Goal: Information Seeking & Learning: Learn about a topic

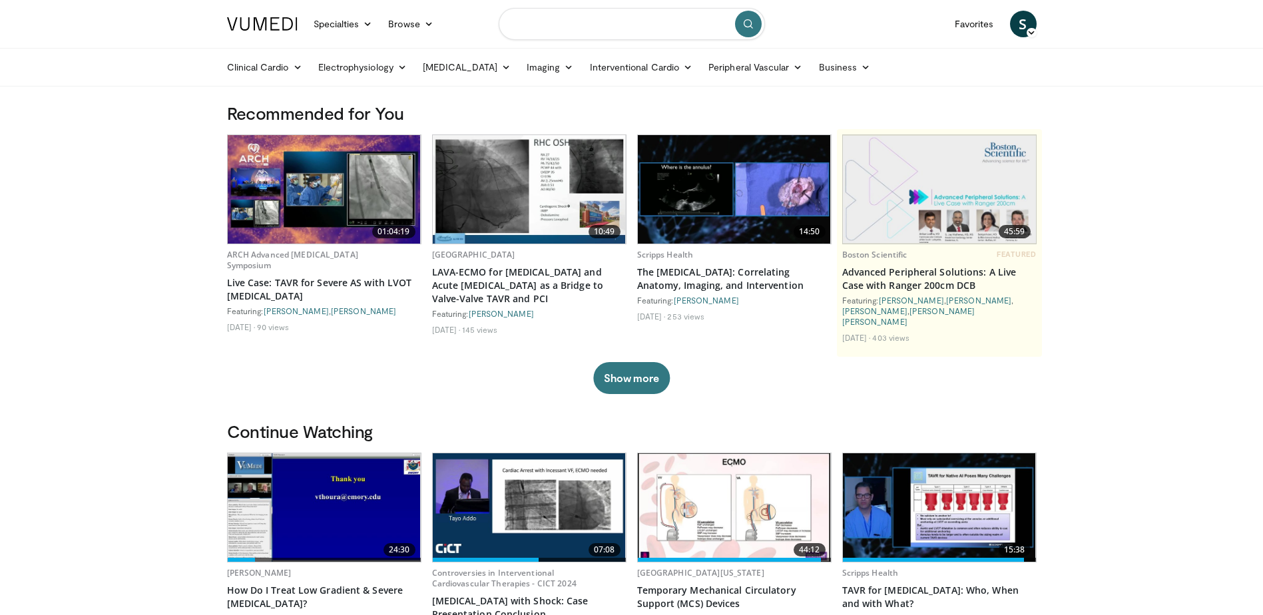
click at [538, 31] on input "Search topics, interventions" at bounding box center [632, 24] width 266 height 32
type input "*********"
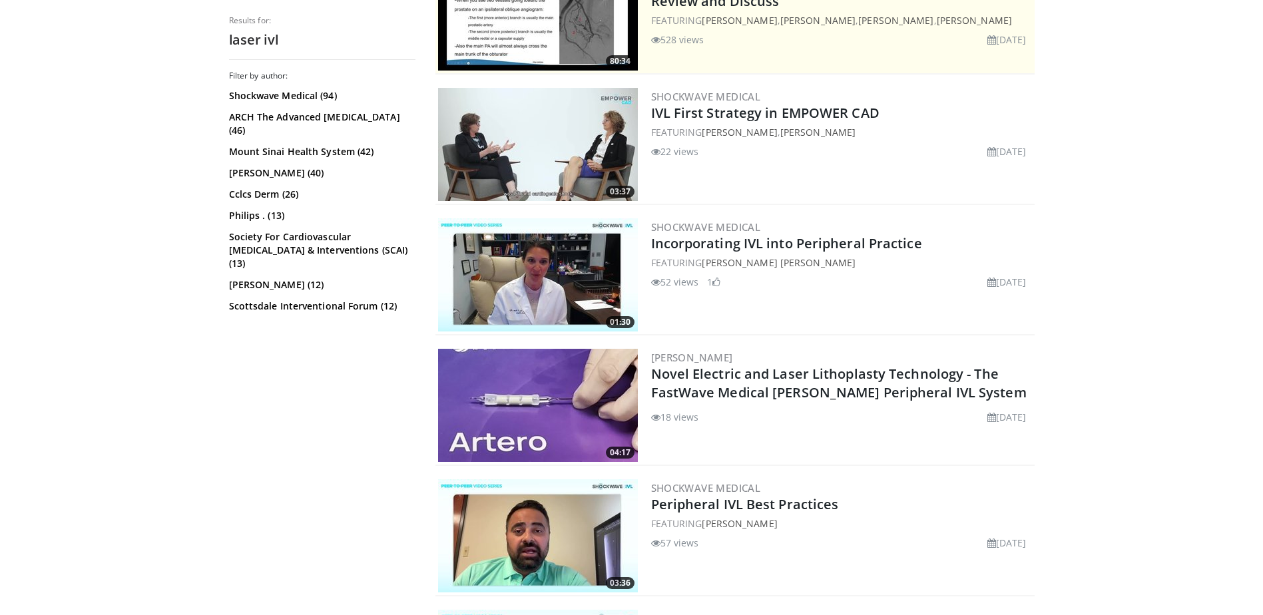
scroll to position [466, 0]
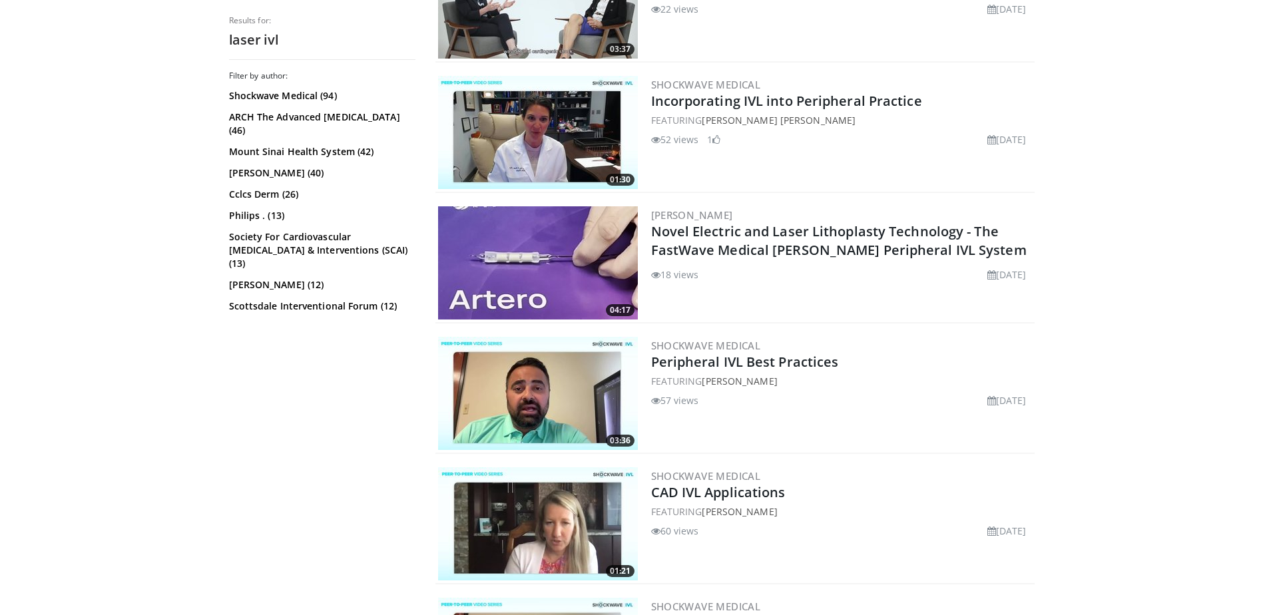
click at [525, 260] on img at bounding box center [538, 262] width 200 height 113
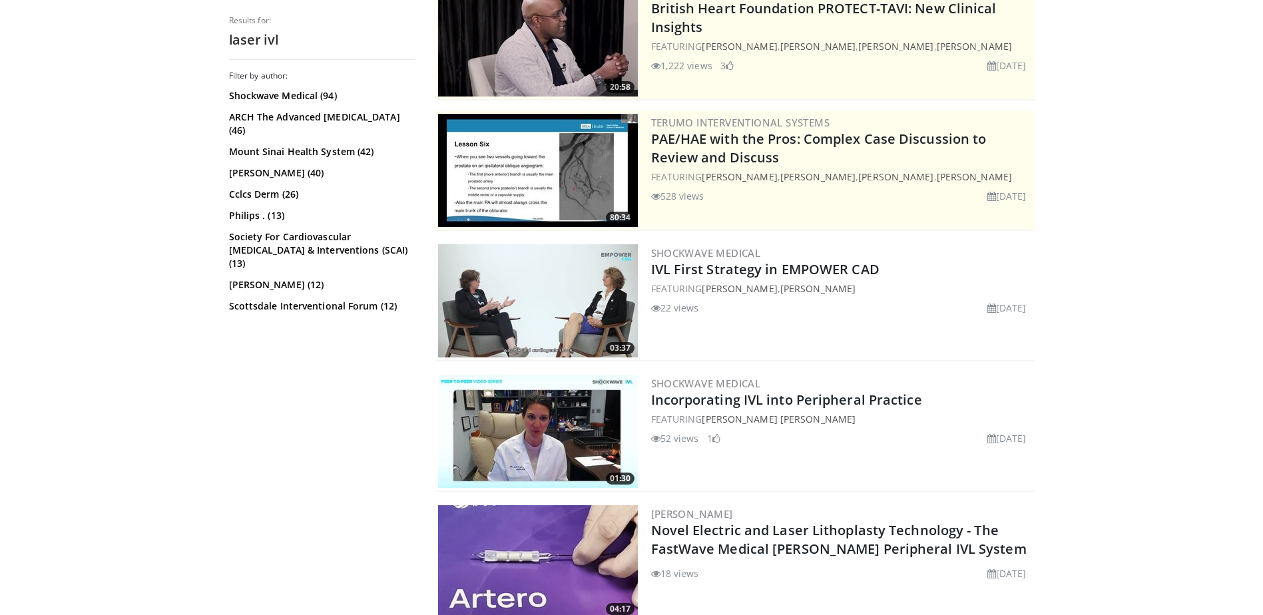
scroll to position [200, 0]
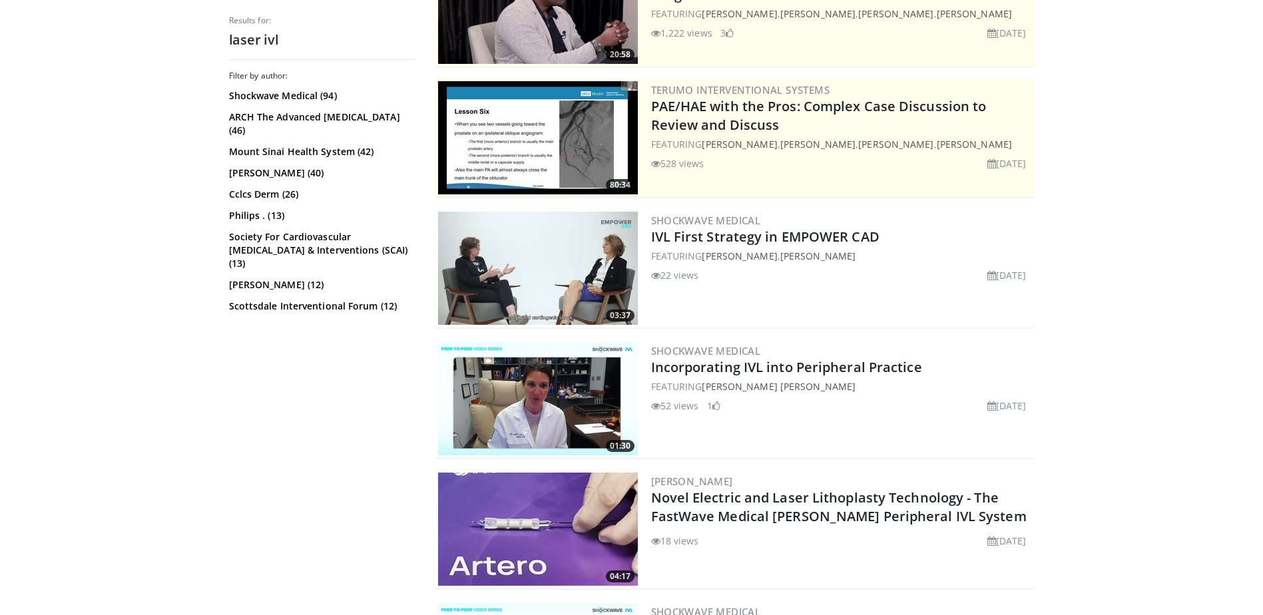
click at [510, 417] on img at bounding box center [538, 398] width 200 height 113
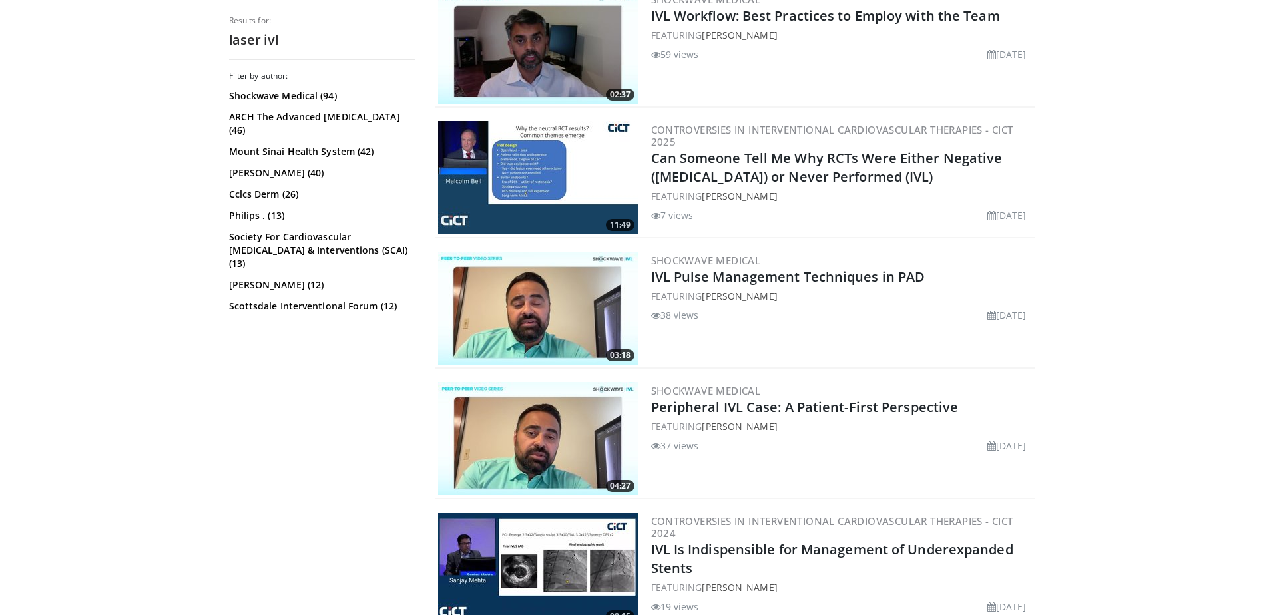
scroll to position [1531, 0]
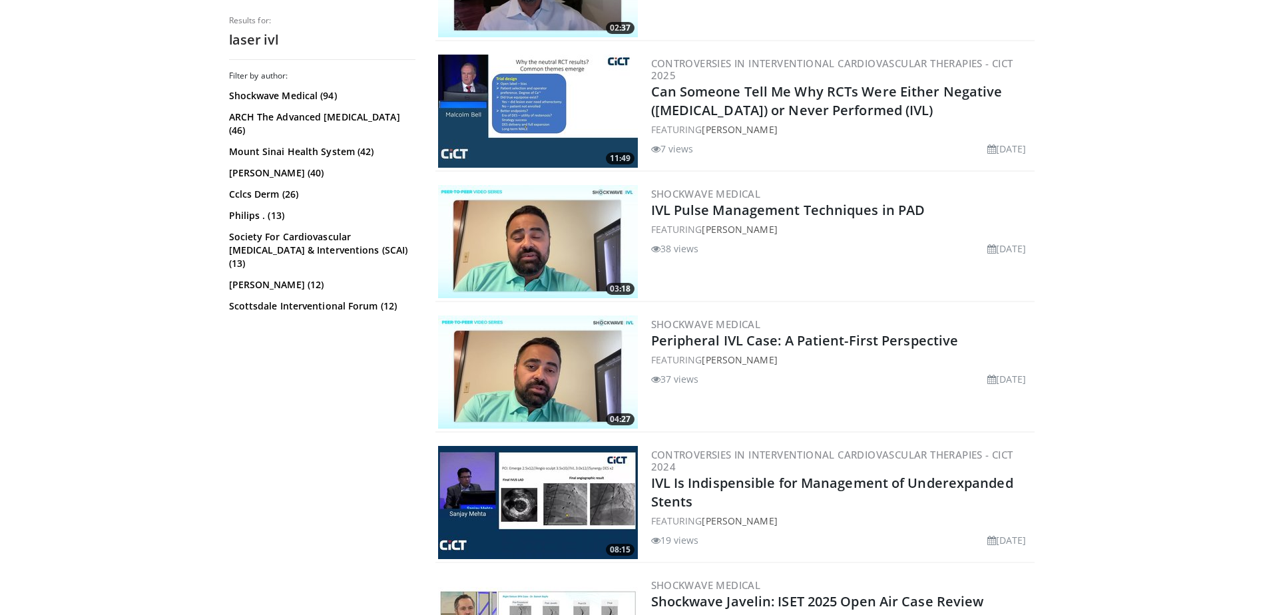
click at [533, 387] on img at bounding box center [538, 372] width 200 height 113
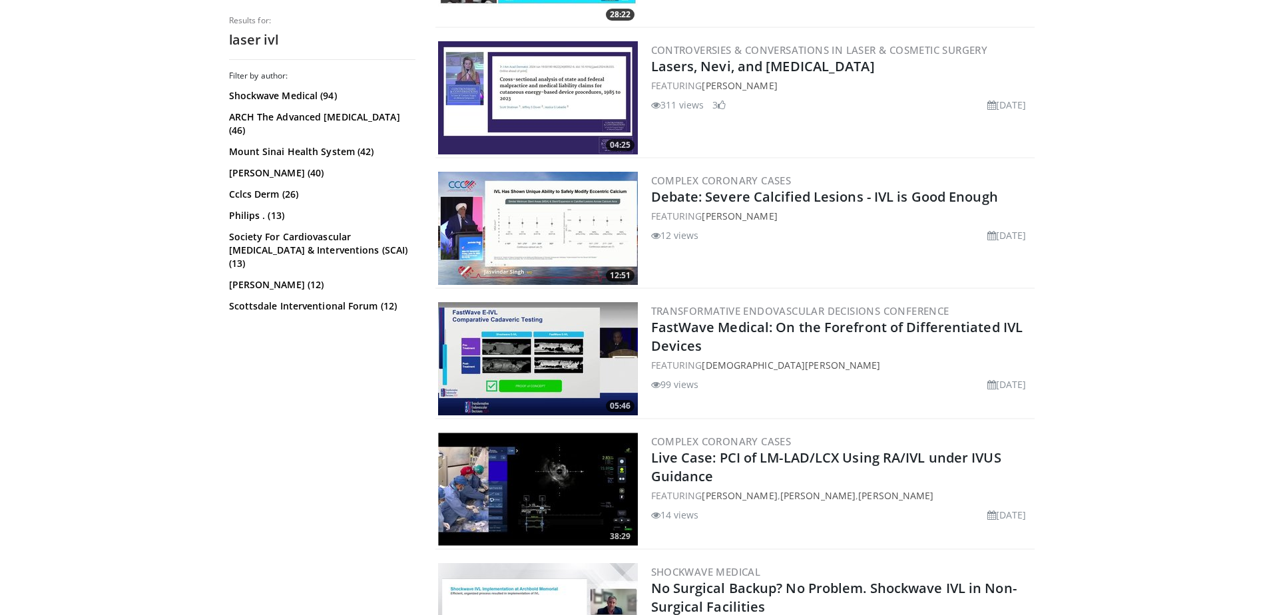
scroll to position [2263, 0]
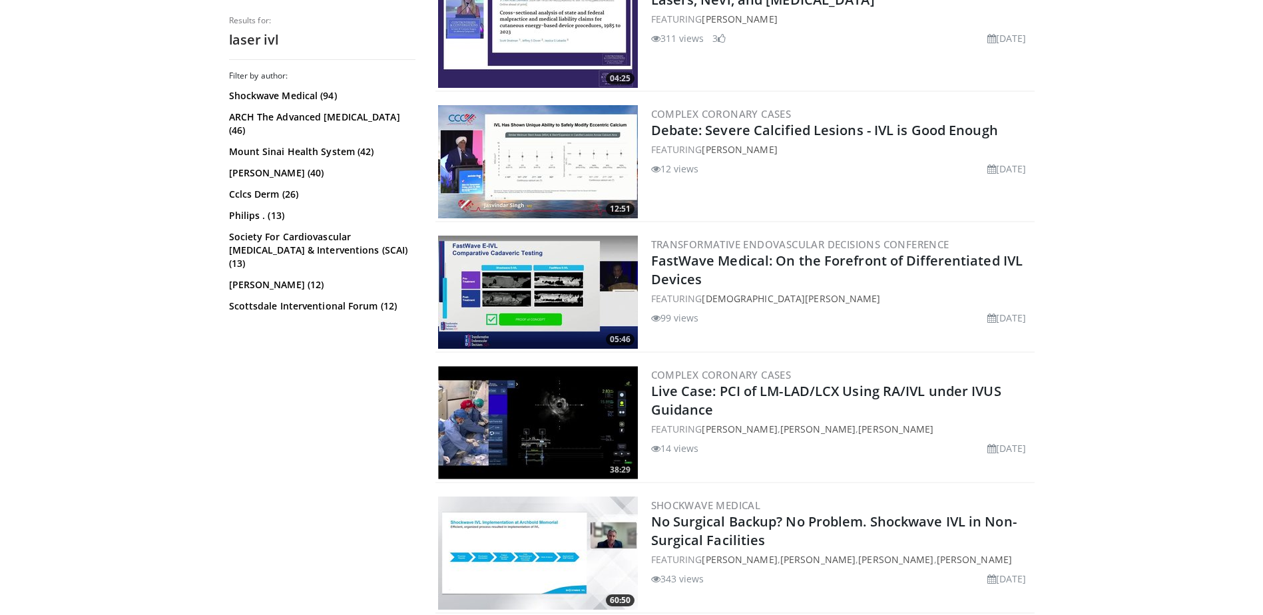
click at [568, 419] on img at bounding box center [538, 422] width 200 height 113
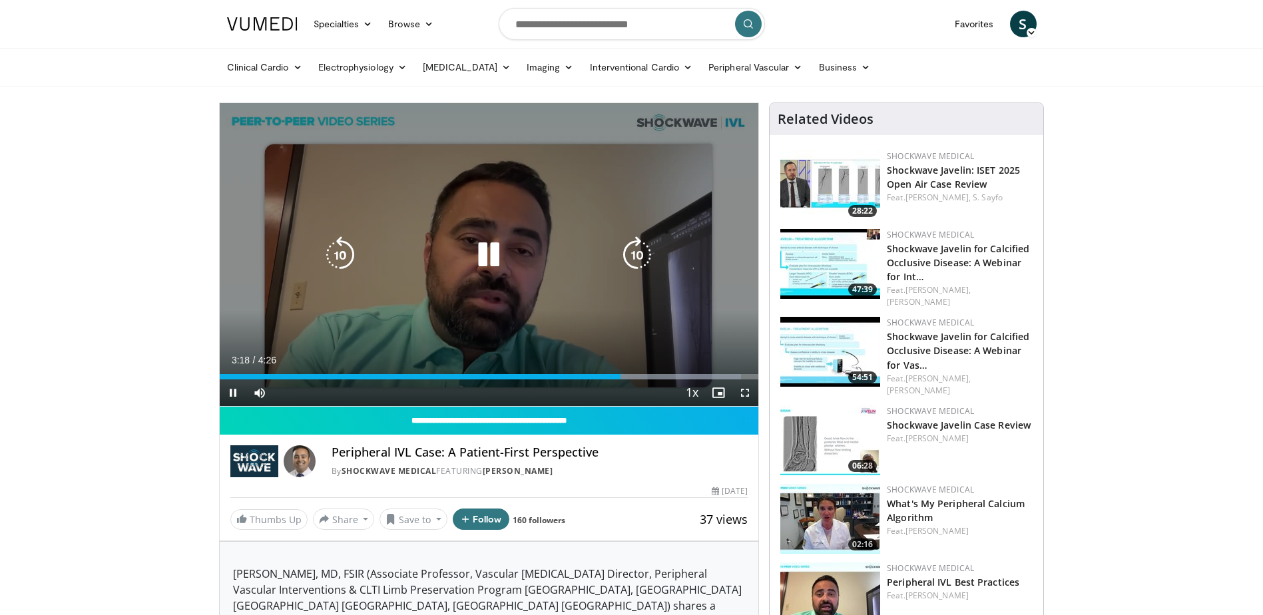
click at [479, 258] on icon "Video Player" at bounding box center [488, 254] width 37 height 37
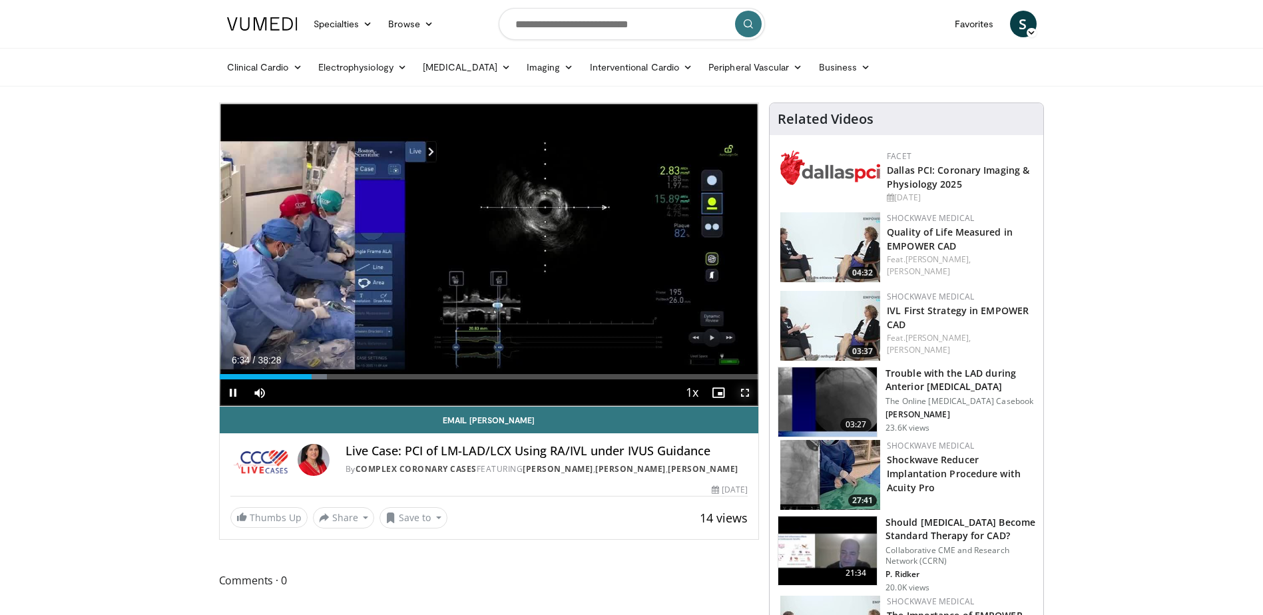
click at [743, 393] on span "Video Player" at bounding box center [745, 392] width 27 height 27
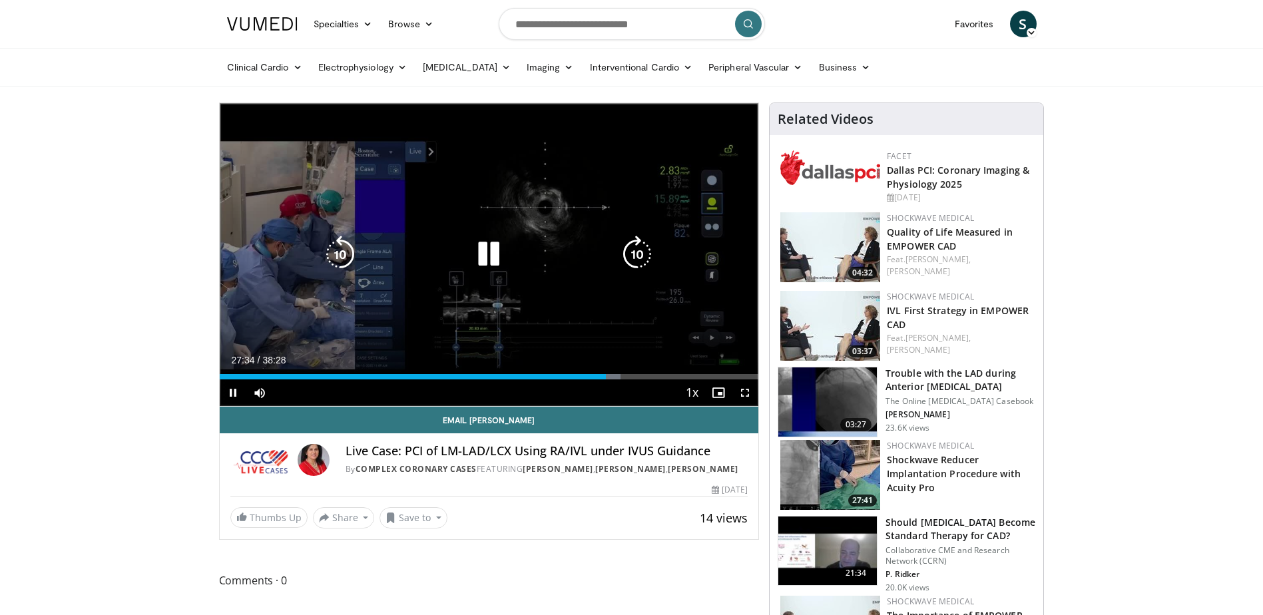
click at [496, 259] on icon "Video Player" at bounding box center [488, 254] width 37 height 37
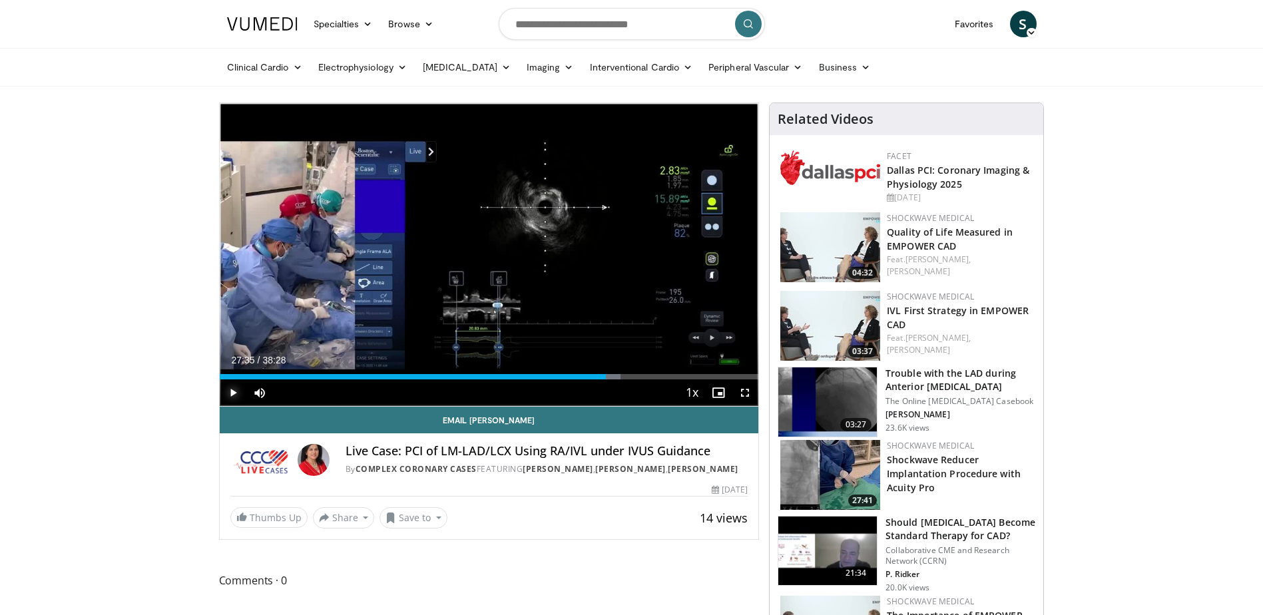
click at [229, 390] on span "Video Player" at bounding box center [233, 392] width 27 height 27
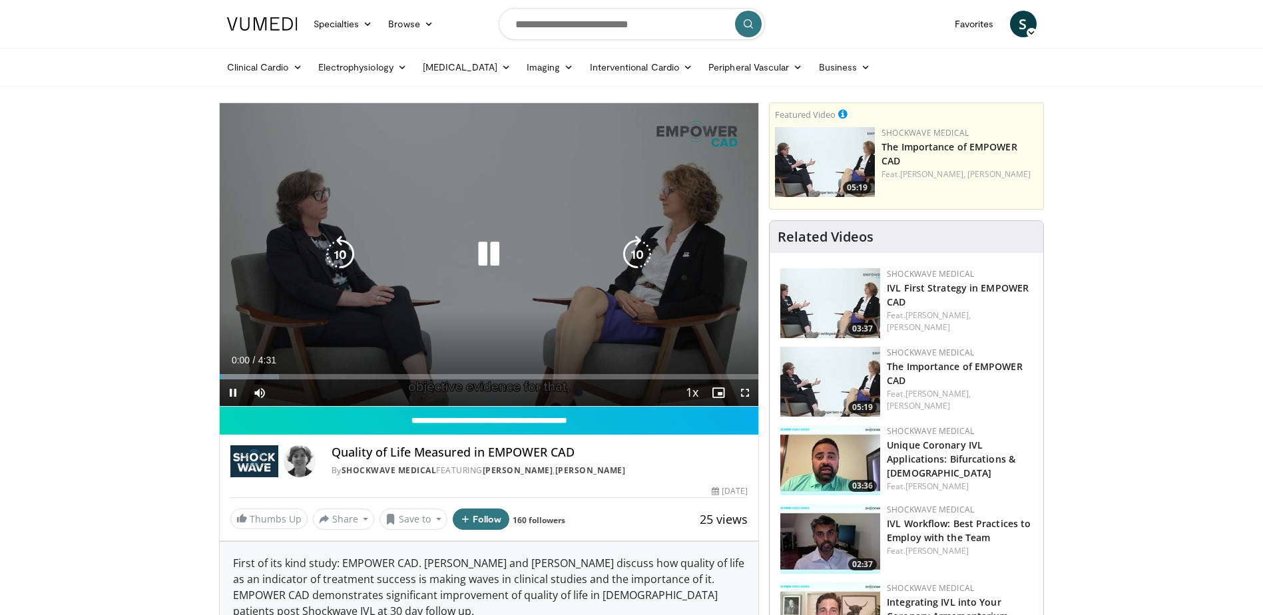
click at [485, 253] on icon "Video Player" at bounding box center [488, 254] width 37 height 37
